Goal: Information Seeking & Learning: Learn about a topic

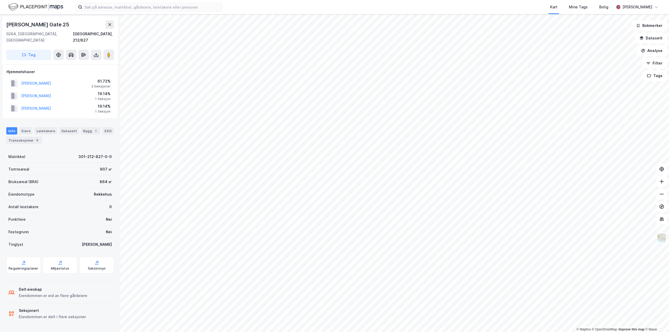
click at [2, 107] on div "Hjemmelshaver [PERSON_NAME] 61.72% 2 Seksjoner [PERSON_NAME] 19.14% 1 Seksjon […" at bounding box center [60, 91] width 116 height 55
